Goal: Task Accomplishment & Management: Use online tool/utility

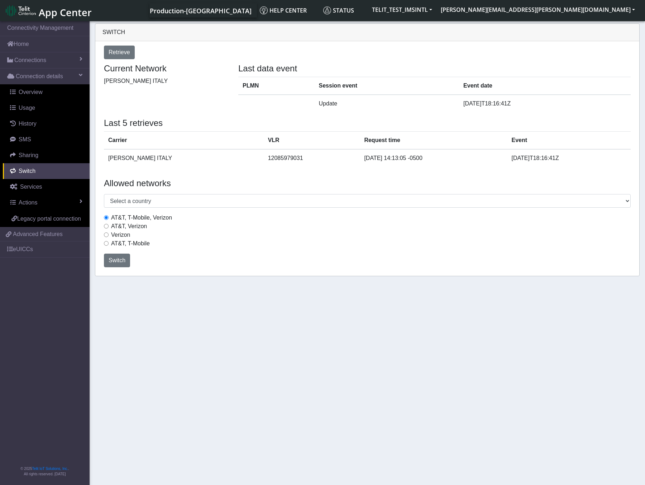
select select "[GEOGRAPHIC_DATA]"
click at [437, 8] on button "TELIT_TEST_IMSINTL" at bounding box center [402, 9] width 69 height 13
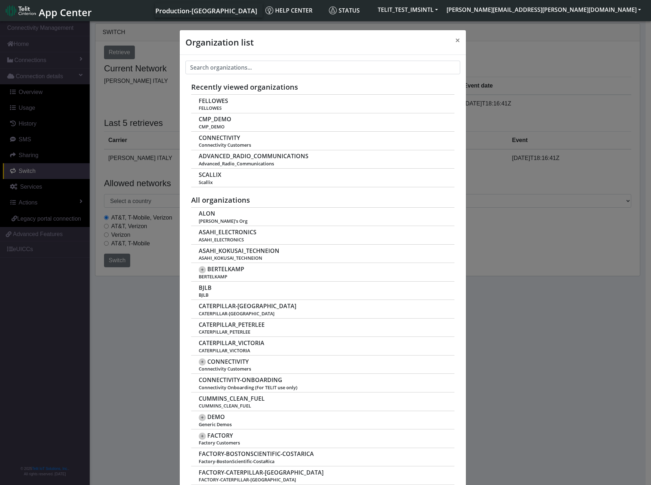
scroll to position [3, 0]
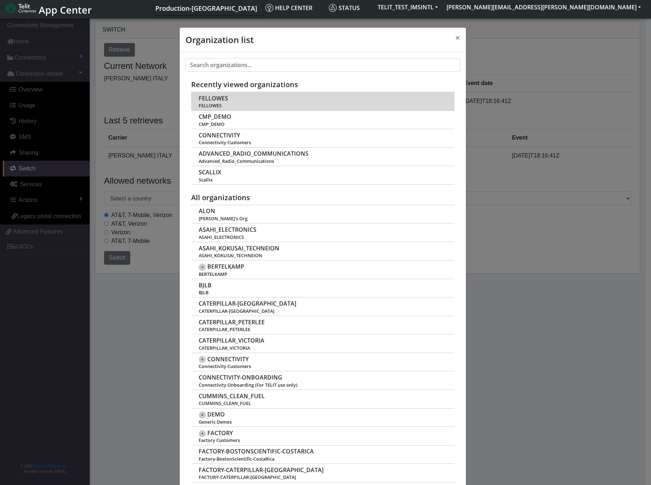
click at [213, 99] on span "FELLOWES" at bounding box center [213, 98] width 29 height 7
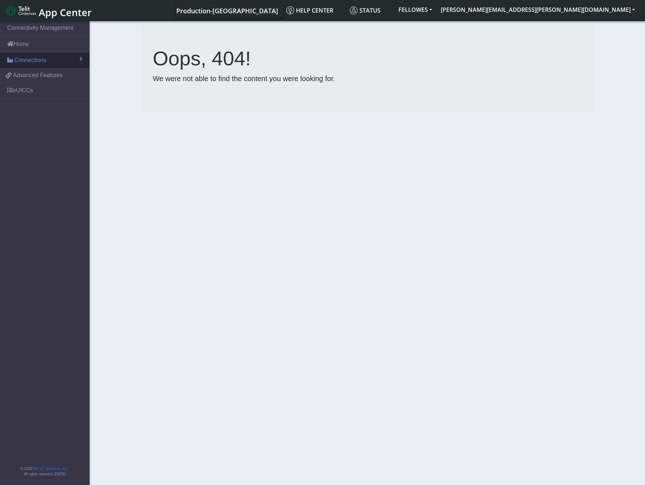
click at [26, 61] on span "Connections" at bounding box center [30, 60] width 32 height 9
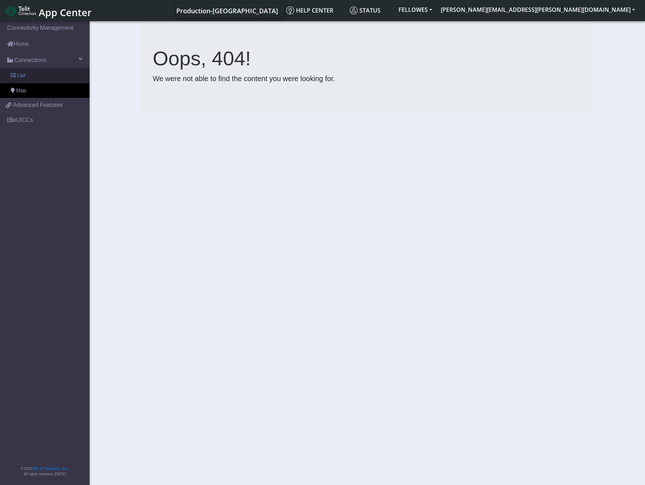
click at [23, 74] on span "List" at bounding box center [21, 76] width 8 height 8
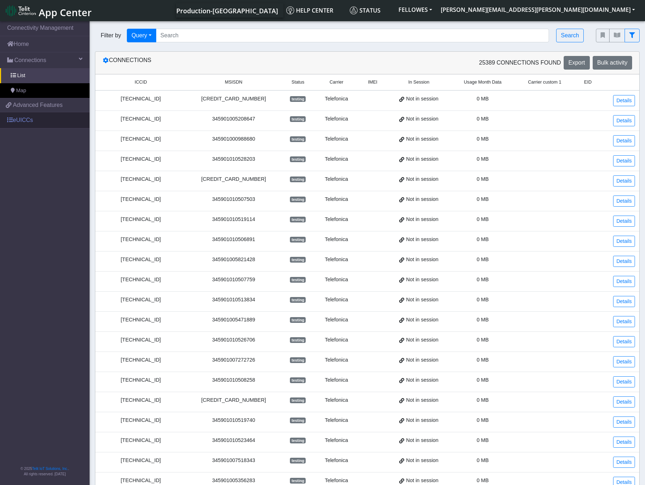
click at [20, 120] on link "eUICCs" at bounding box center [45, 120] width 90 height 16
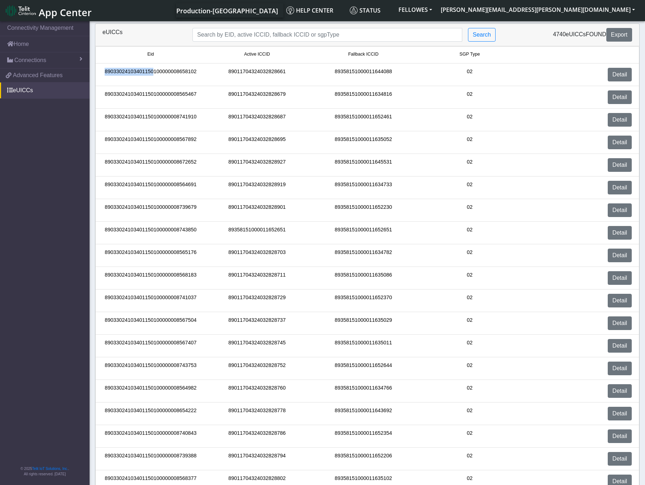
drag, startPoint x: 106, startPoint y: 71, endPoint x: 156, endPoint y: 71, distance: 50.6
click at [155, 71] on div "89033024103401150100000008658102" at bounding box center [151, 75] width 106 height 14
copy div "890330241034011501"
click at [293, 33] on input "Search..." at bounding box center [328, 35] width 270 height 14
paste input "89033024103401150100000008627353"
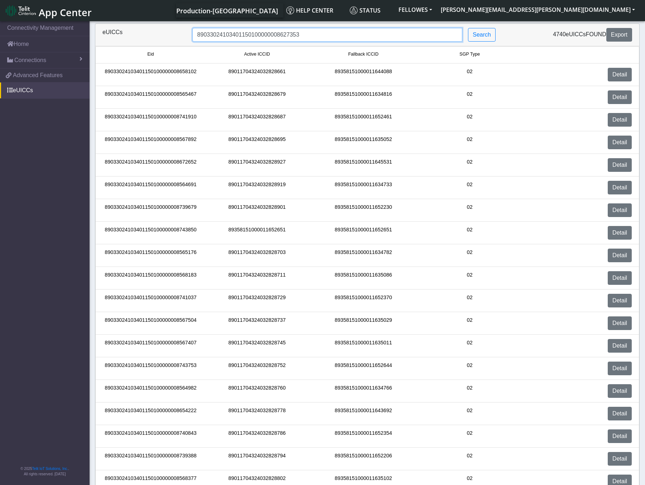
type input "89033024103401150100000008627353"
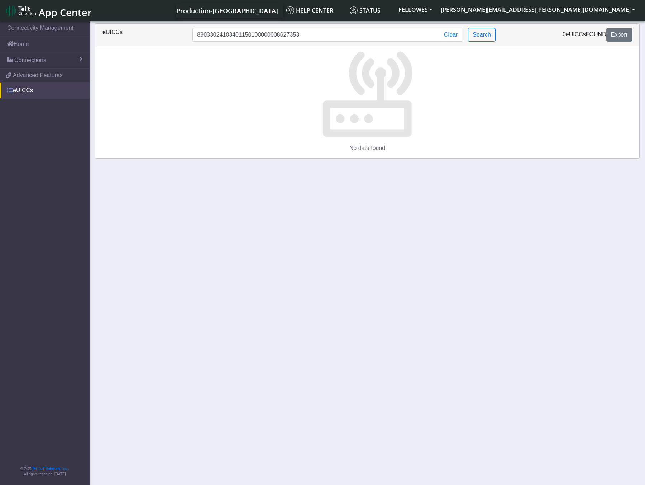
click at [22, 92] on link "eUICCs" at bounding box center [45, 90] width 90 height 16
click at [33, 60] on span "Connections" at bounding box center [30, 60] width 32 height 9
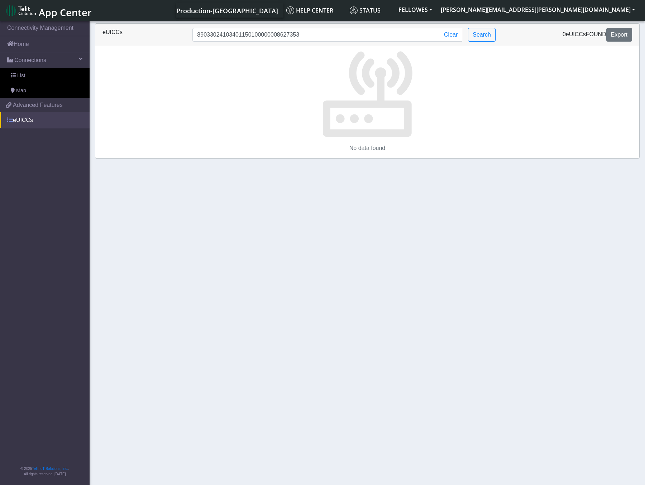
click at [22, 121] on link "eUICCs" at bounding box center [45, 120] width 90 height 16
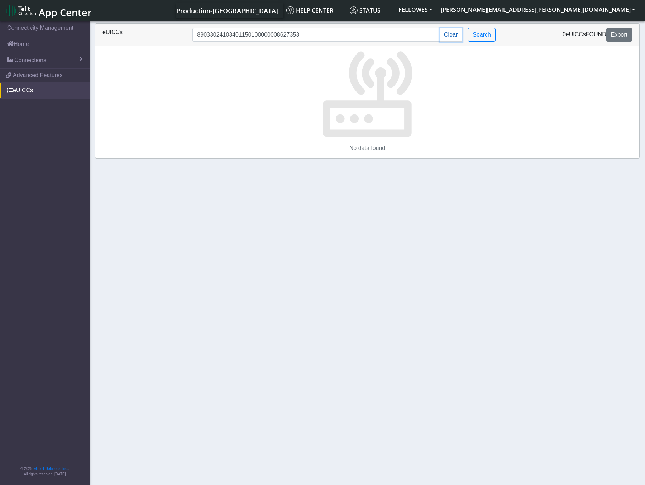
click at [455, 35] on button "Clear" at bounding box center [451, 35] width 23 height 14
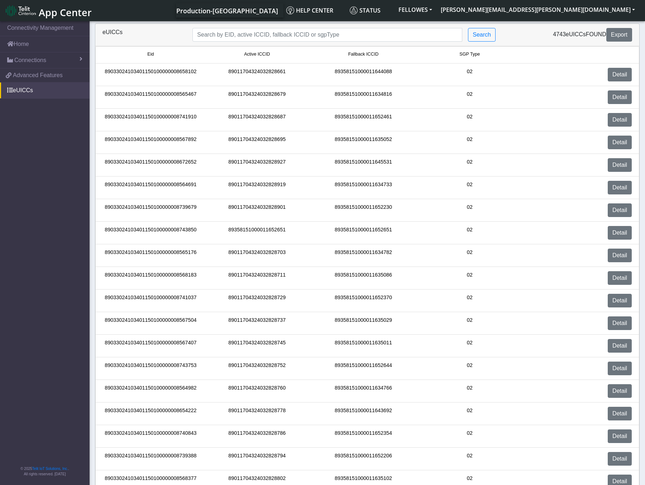
click at [164, 72] on div "89033024103401150100000008658102" at bounding box center [151, 75] width 106 height 14
copy div "89033024103401150100000008658102"
click at [269, 72] on div "89011704324032828661" at bounding box center [257, 75] width 106 height 14
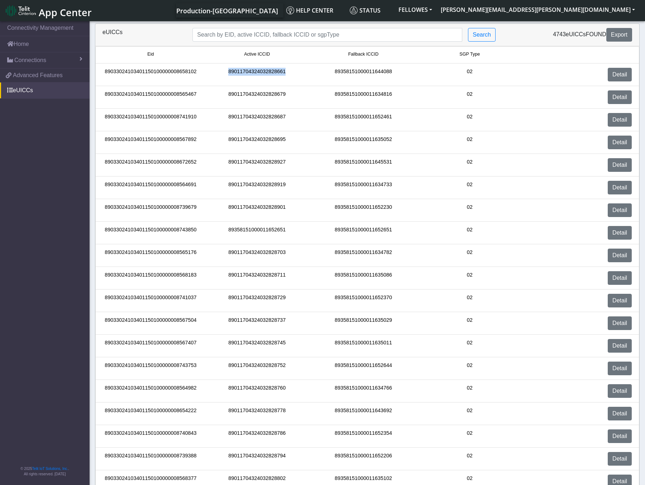
copy div "89011704324032828661"
click at [368, 72] on div "89358151000011644088" at bounding box center [363, 75] width 106 height 14
click at [263, 69] on div "89011704324032828661" at bounding box center [257, 75] width 106 height 14
click at [262, 70] on div "89011704324032828661" at bounding box center [257, 75] width 106 height 14
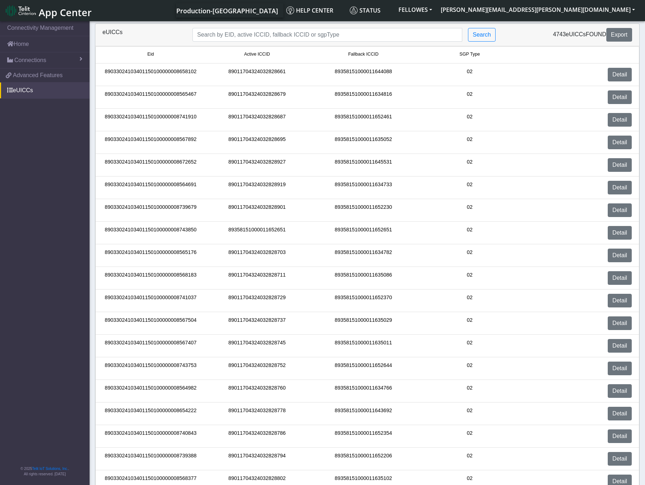
click at [262, 68] on div "89011704324032828661" at bounding box center [257, 75] width 106 height 14
click at [262, 69] on div "89011704324032828661" at bounding box center [257, 75] width 106 height 14
copy div "89011704324032828661"
click at [596, 12] on button "[PERSON_NAME][EMAIL_ADDRESS][PERSON_NAME][DOMAIN_NAME]" at bounding box center [538, 9] width 203 height 13
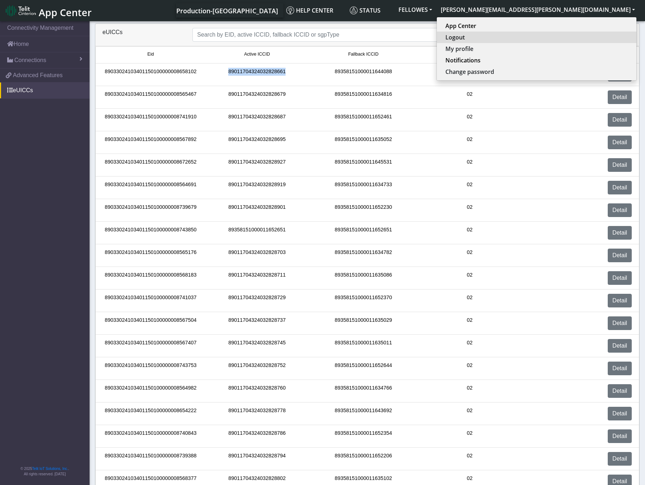
click at [581, 36] on button "Logout" at bounding box center [537, 37] width 200 height 11
